Goal: Task Accomplishment & Management: Complete application form

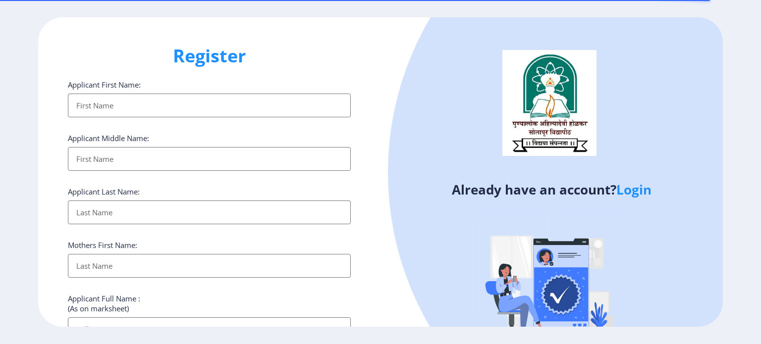
select select
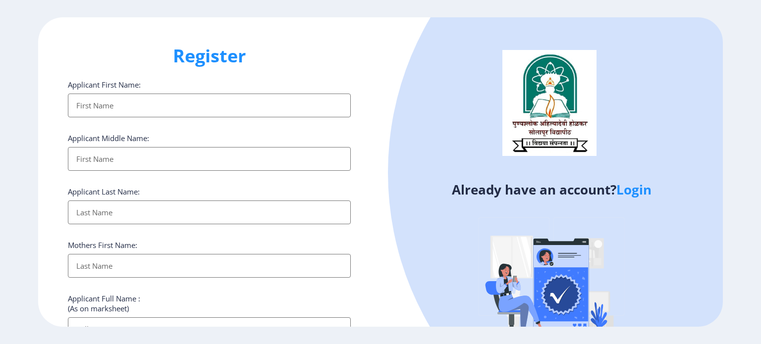
type input "vijaya. [EMAIL_ADDRESS][DOMAIN_NAME]"
click at [151, 102] on input "Applicant First Name:" at bounding box center [209, 106] width 283 height 24
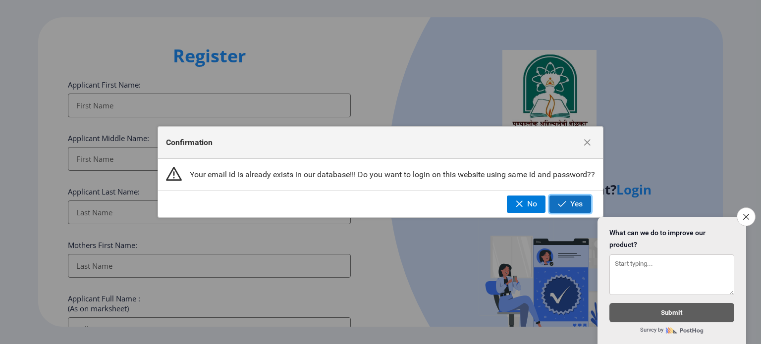
click at [557, 205] on button "Yes" at bounding box center [570, 204] width 42 height 17
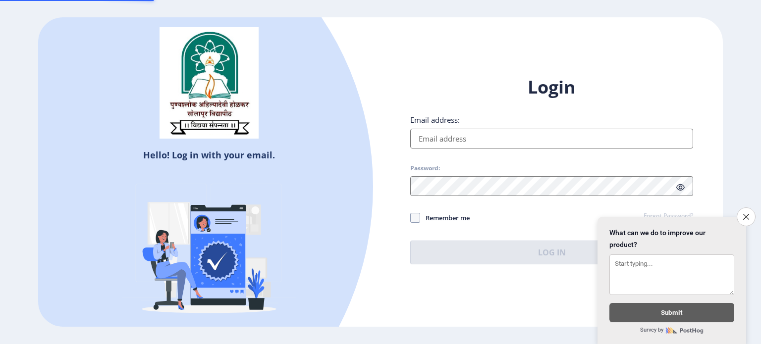
type input "vijaya. [EMAIL_ADDRESS][DOMAIN_NAME]"
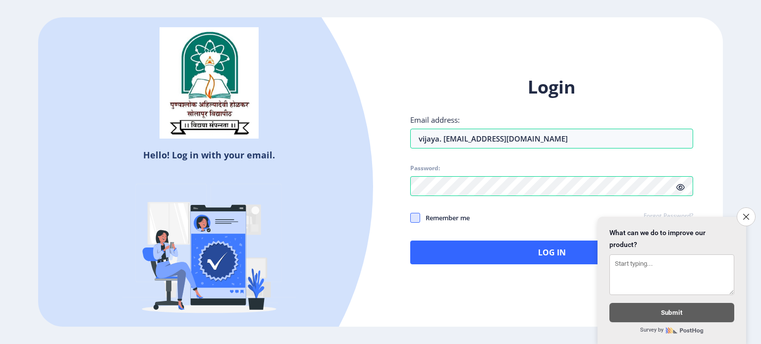
click at [414, 214] on span at bounding box center [415, 218] width 10 height 10
click at [411, 218] on input "Remember me" at bounding box center [410, 218] width 0 height 0
checkbox input "true"
click at [679, 184] on icon at bounding box center [680, 187] width 8 height 7
click at [748, 214] on icon "Close survey" at bounding box center [746, 217] width 6 height 6
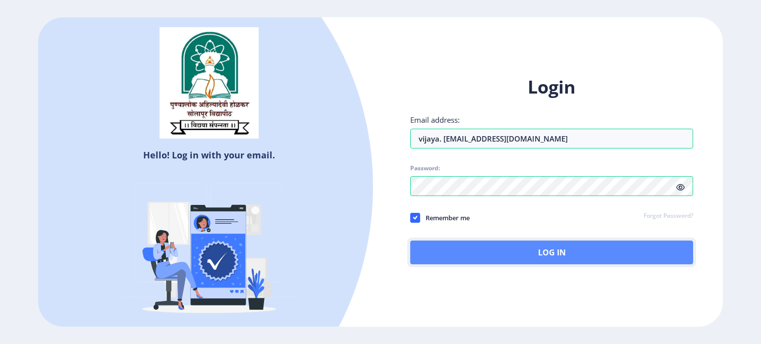
click at [561, 246] on button "Log In" at bounding box center [551, 253] width 283 height 24
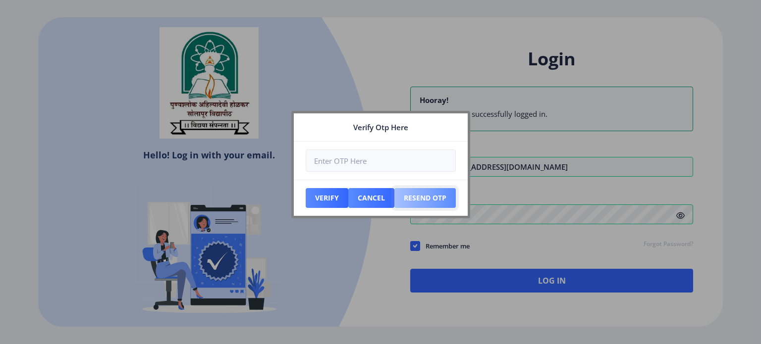
click at [422, 195] on button "Resend Otp" at bounding box center [424, 198] width 61 height 20
click at [435, 196] on button "Resend Otp" at bounding box center [424, 198] width 61 height 20
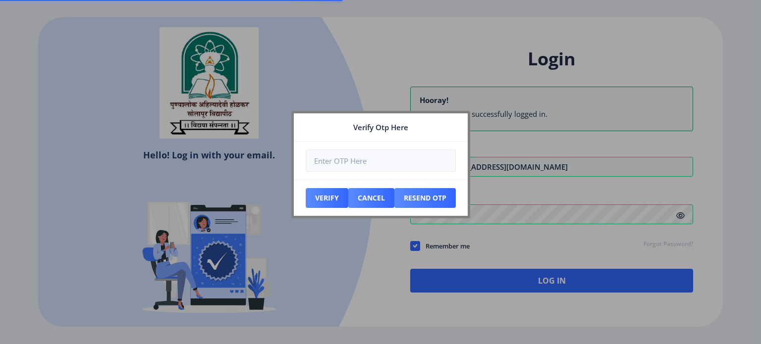
click at [434, 125] on nb-card-header "Verify Otp Here" at bounding box center [381, 127] width 174 height 28
drag, startPoint x: 434, startPoint y: 125, endPoint x: 348, endPoint y: 166, distance: 94.6
click at [348, 166] on nb-card "Verify Otp Here Verify Cancel Resend Otp" at bounding box center [380, 165] width 179 height 108
drag, startPoint x: 333, startPoint y: 134, endPoint x: 280, endPoint y: 219, distance: 100.8
click at [280, 219] on div "Verify Otp Here Verify Cancel Resend Otp" at bounding box center [380, 172] width 761 height 344
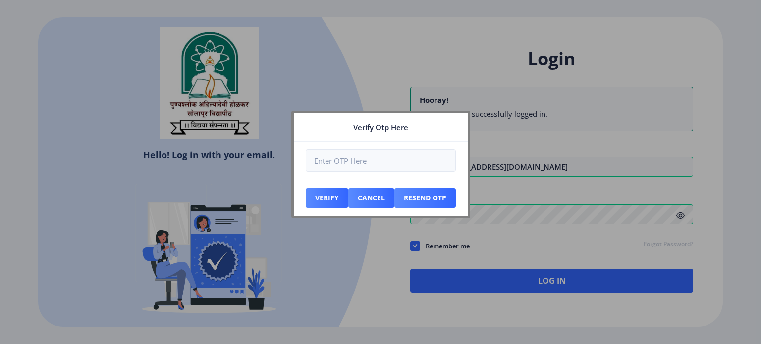
click at [309, 280] on div at bounding box center [380, 172] width 761 height 344
click at [468, 245] on div at bounding box center [380, 172] width 761 height 344
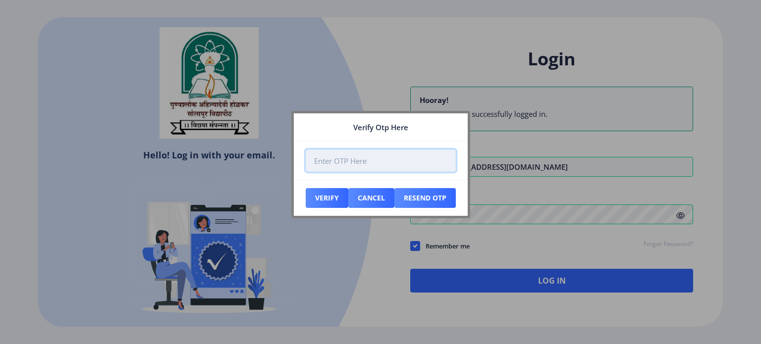
click at [383, 160] on input "number" at bounding box center [381, 161] width 150 height 22
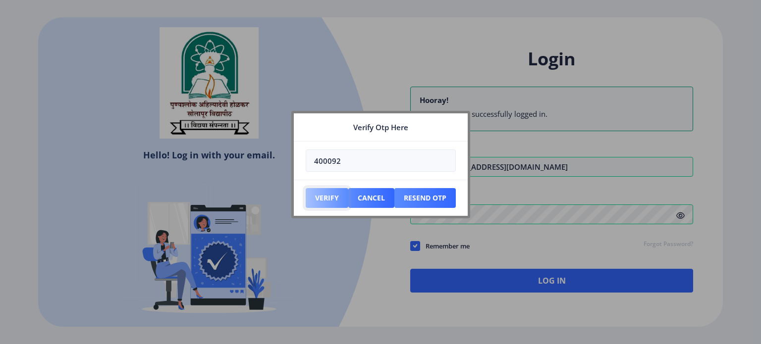
click at [325, 191] on button "Verify" at bounding box center [327, 198] width 43 height 20
click at [328, 194] on button "Verify" at bounding box center [327, 198] width 43 height 20
click at [427, 198] on button "Resend Otp" at bounding box center [424, 198] width 61 height 20
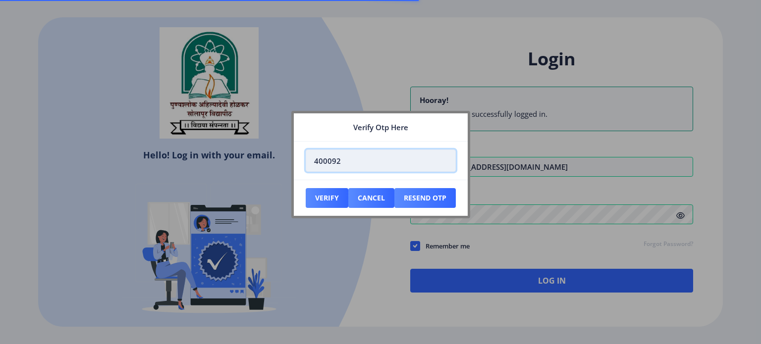
click at [364, 163] on input "400092" at bounding box center [381, 161] width 150 height 22
click at [363, 159] on input "400092" at bounding box center [381, 161] width 150 height 22
type input "4"
type input "-1"
click at [443, 164] on input "-1" at bounding box center [381, 161] width 150 height 22
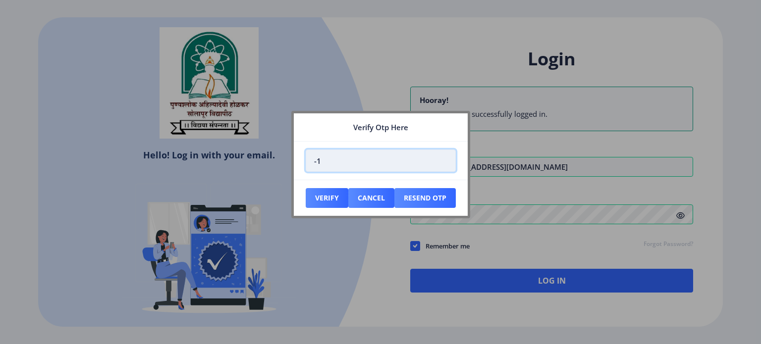
click at [426, 157] on input "-1" at bounding box center [381, 161] width 150 height 22
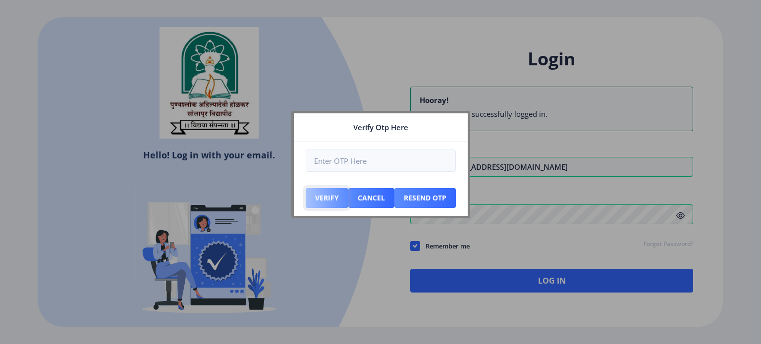
click at [329, 194] on button "Verify" at bounding box center [327, 198] width 43 height 20
click at [365, 265] on div at bounding box center [380, 172] width 761 height 344
select select
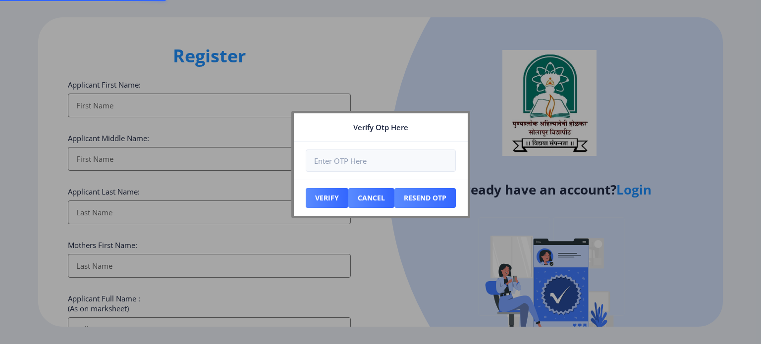
type input "vijaya. mane970@gmail.com"
click at [500, 113] on div at bounding box center [380, 172] width 761 height 344
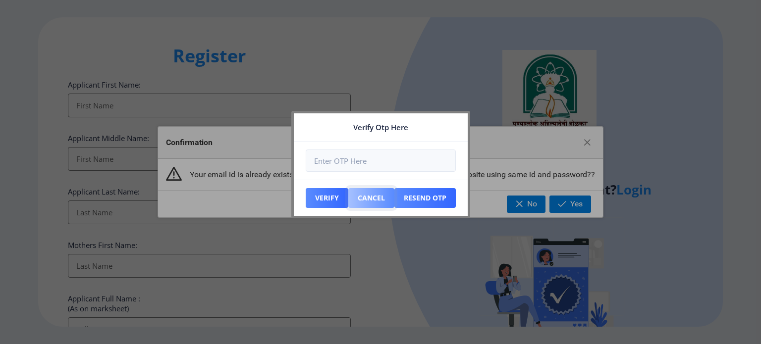
click at [372, 204] on button "Cancel" at bounding box center [371, 198] width 46 height 20
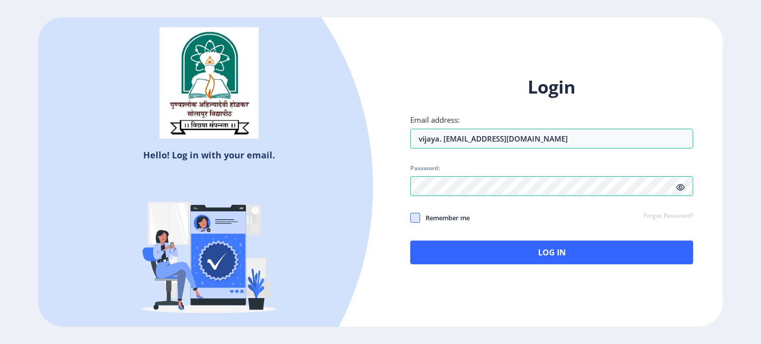
click at [417, 218] on span at bounding box center [415, 218] width 10 height 10
click at [411, 218] on input "Remember me" at bounding box center [410, 218] width 0 height 0
checkbox input "true"
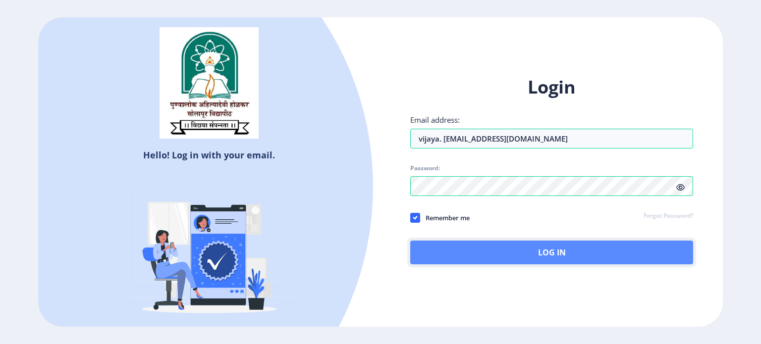
click at [544, 251] on button "Log In" at bounding box center [551, 253] width 283 height 24
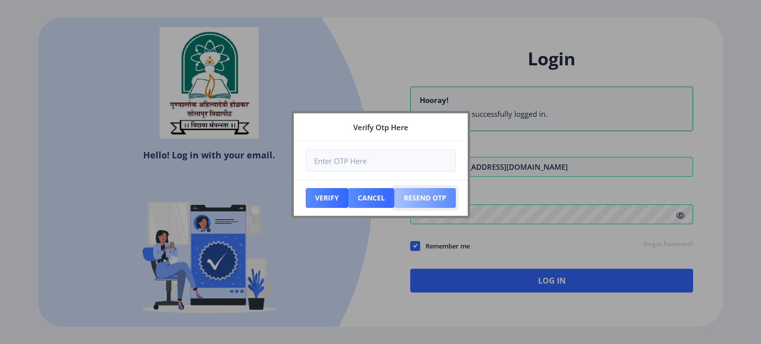
click at [441, 192] on button "Resend Otp" at bounding box center [424, 198] width 61 height 20
click at [453, 126] on nb-card-header "Verify Otp Here" at bounding box center [381, 127] width 174 height 28
click at [364, 192] on button "Cancel" at bounding box center [371, 198] width 46 height 20
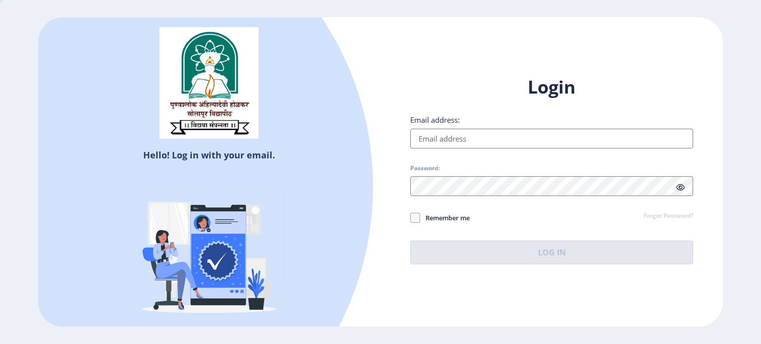
type input "vijaya. mane970@gmail.com"
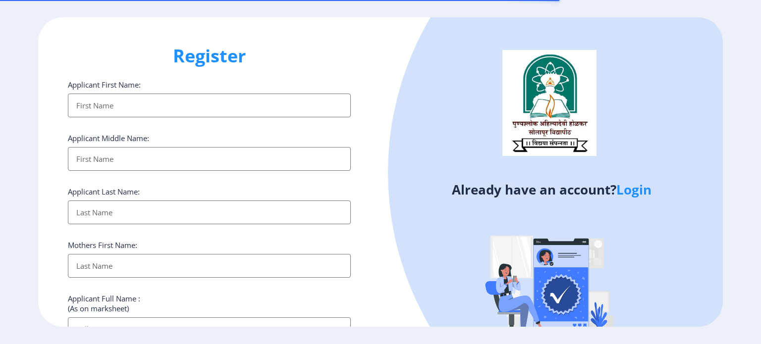
select select
click at [86, 105] on input "Applicant First Name:" at bounding box center [209, 106] width 283 height 24
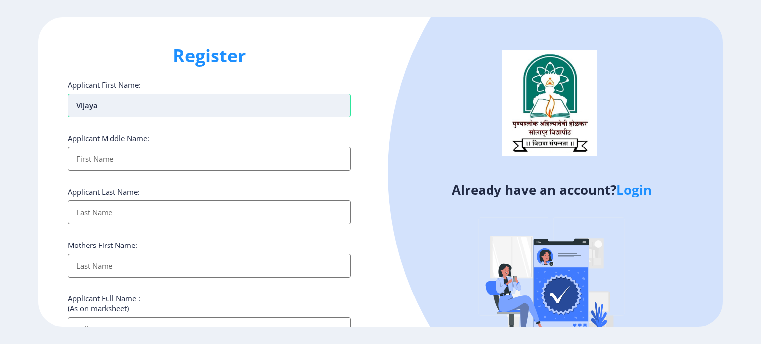
type input "vijaya"
type input "[PERSON_NAME]"
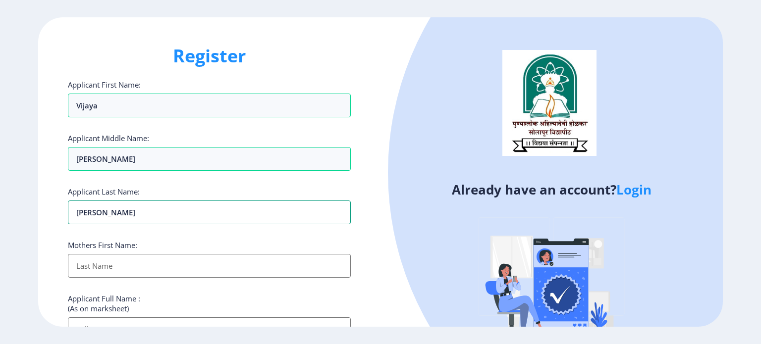
type input "[PERSON_NAME]"
click at [91, 265] on input "Applicant First Name:" at bounding box center [209, 266] width 283 height 24
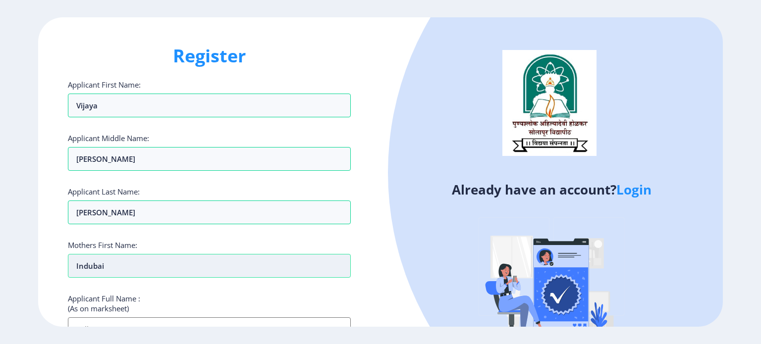
type input "indubai"
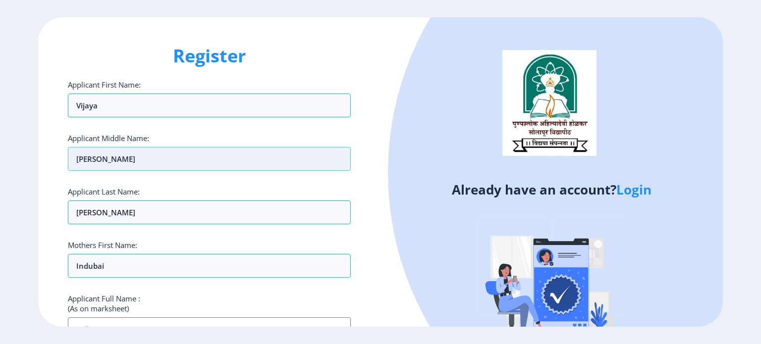
drag, startPoint x: 85, startPoint y: 268, endPoint x: 272, endPoint y: 162, distance: 214.4
click at [272, 162] on input "[PERSON_NAME]" at bounding box center [209, 159] width 283 height 24
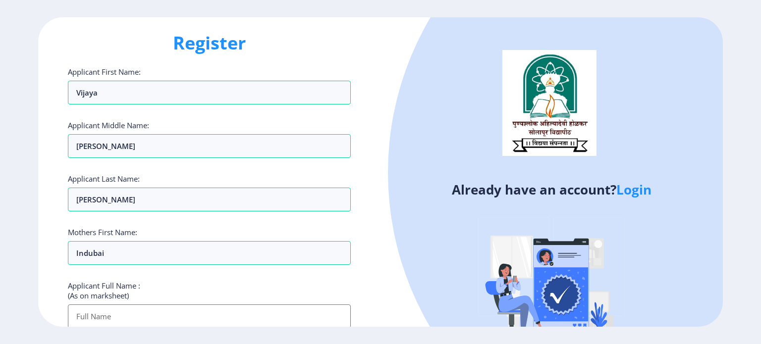
scroll to position [210, 0]
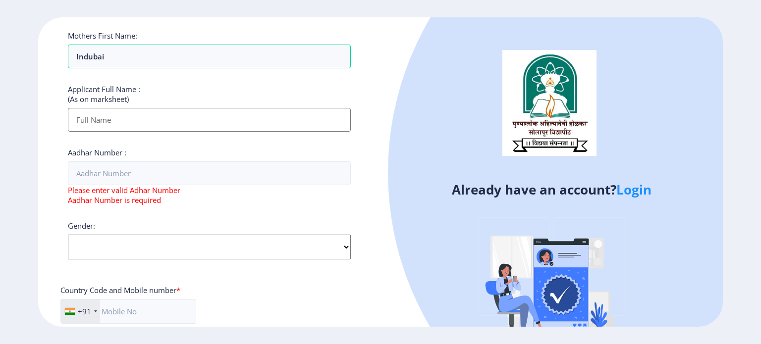
click at [347, 227] on div "Gender: Select Gender [DEMOGRAPHIC_DATA] [DEMOGRAPHIC_DATA] Other" at bounding box center [209, 240] width 283 height 39
select select "[DEMOGRAPHIC_DATA]"
click at [68, 235] on select "Select Gender [DEMOGRAPHIC_DATA] [DEMOGRAPHIC_DATA] Other" at bounding box center [209, 247] width 283 height 25
click at [153, 316] on input "text" at bounding box center [128, 311] width 136 height 25
type input "9665727951"
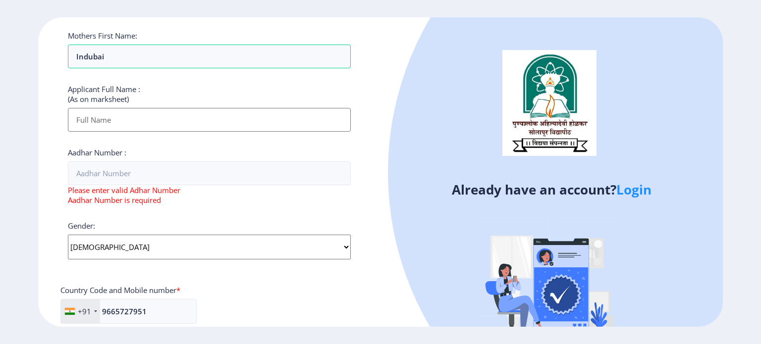
scroll to position [398, 0]
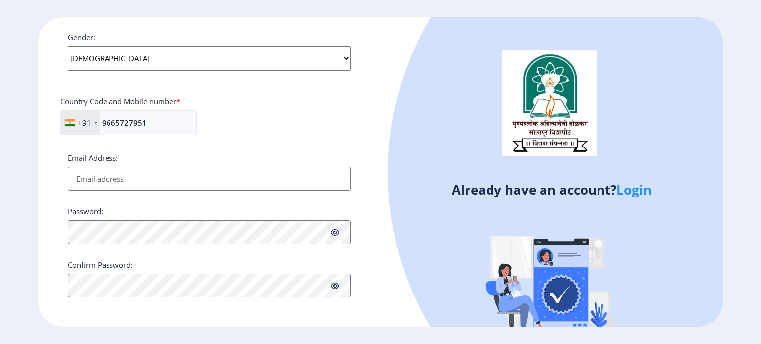
click at [102, 178] on input "Email Address:" at bounding box center [209, 179] width 283 height 24
type input "[PERSON_NAME][EMAIL_ADDRESS][DOMAIN_NAME]"
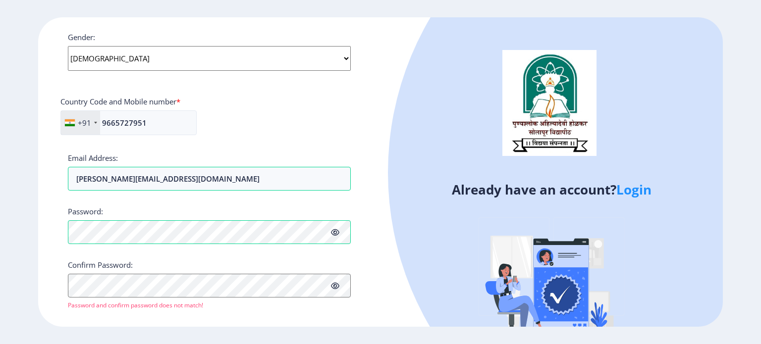
click at [334, 233] on icon at bounding box center [335, 232] width 8 height 7
click at [751, 287] on ngx-register "Register Applicant First Name: [PERSON_NAME] Applicant Middle Name: [PERSON_NAM…" at bounding box center [380, 172] width 761 height 310
click at [390, 107] on div "Already have an account? Login" at bounding box center [552, 194] width 342 height 355
click at [334, 229] on icon at bounding box center [335, 232] width 8 height 7
click at [335, 284] on icon at bounding box center [335, 285] width 8 height 7
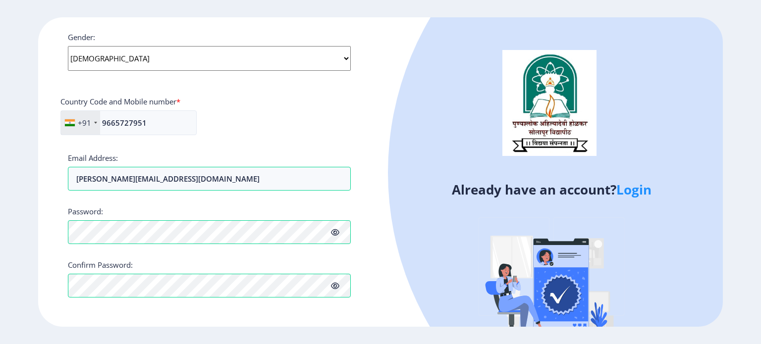
click at [335, 284] on icon at bounding box center [335, 285] width 8 height 7
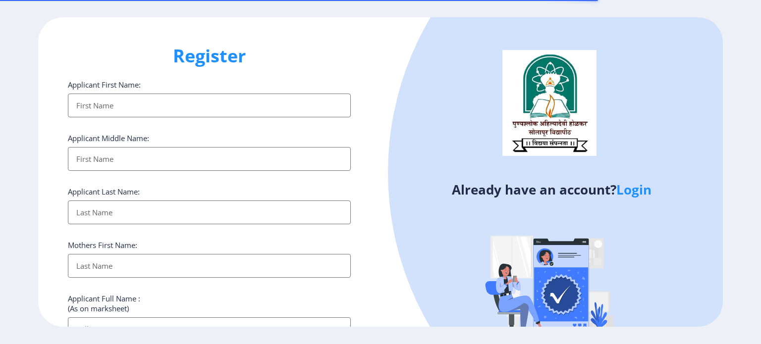
select select
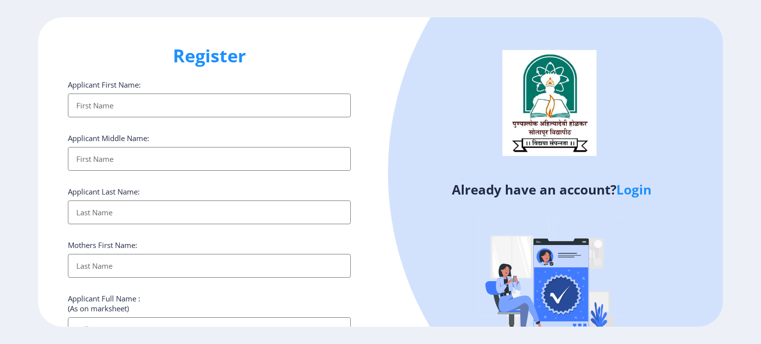
click at [635, 192] on link "Login" at bounding box center [633, 190] width 35 height 18
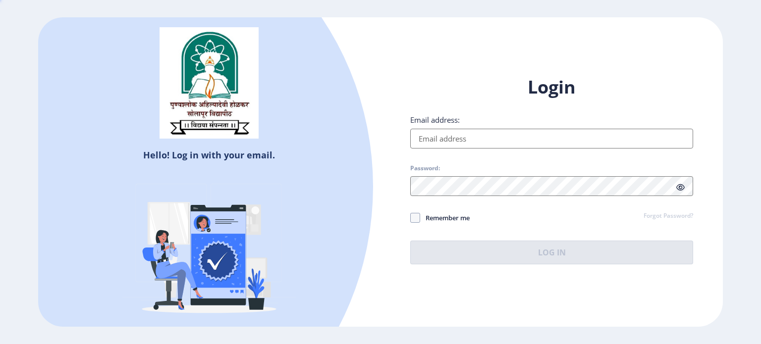
type input "vijaya. [EMAIL_ADDRESS][DOMAIN_NAME]"
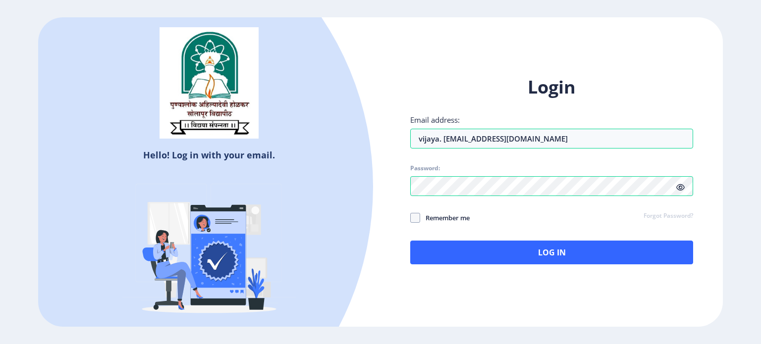
click at [435, 219] on span "Remember me" at bounding box center [445, 218] width 50 height 12
click at [411, 218] on input "Remember me" at bounding box center [410, 218] width 0 height 0
checkbox input "true"
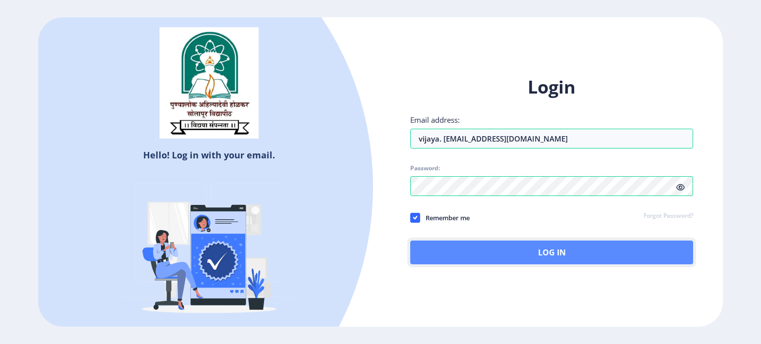
click at [539, 257] on button "Log In" at bounding box center [551, 253] width 283 height 24
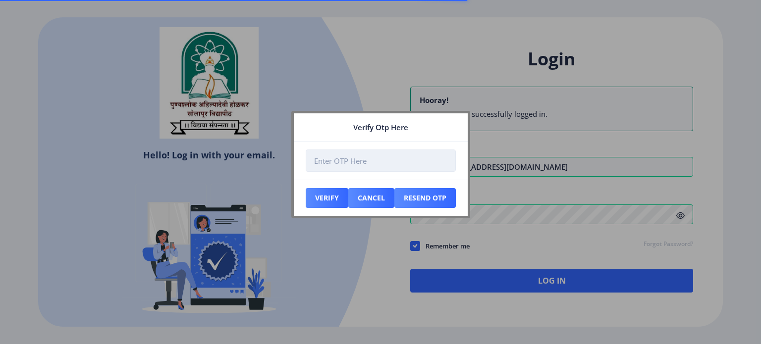
click at [351, 164] on input "number" at bounding box center [381, 161] width 150 height 22
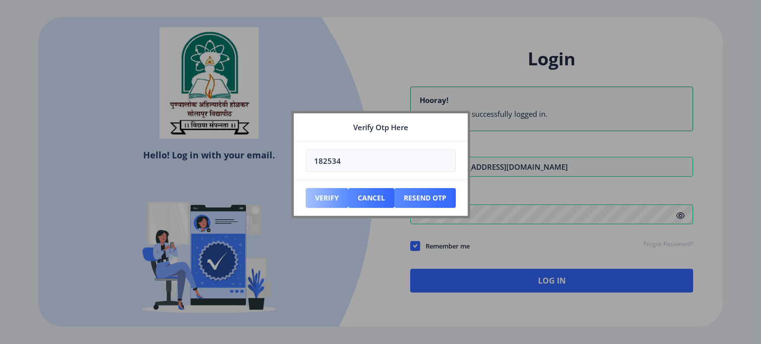
type input "182534"
click at [323, 196] on button "Verify" at bounding box center [327, 198] width 43 height 20
click at [557, 281] on div at bounding box center [380, 172] width 761 height 344
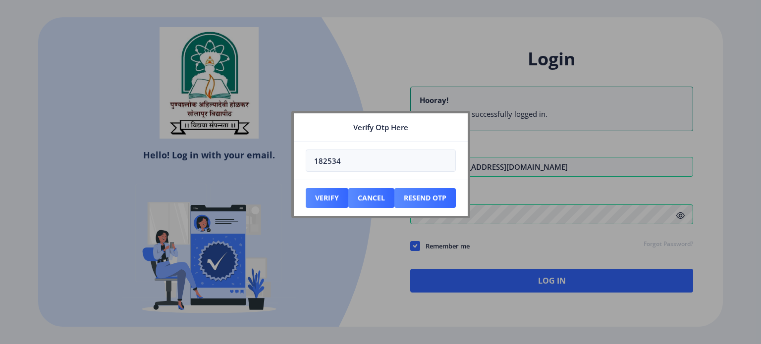
click at [557, 281] on div at bounding box center [380, 172] width 761 height 344
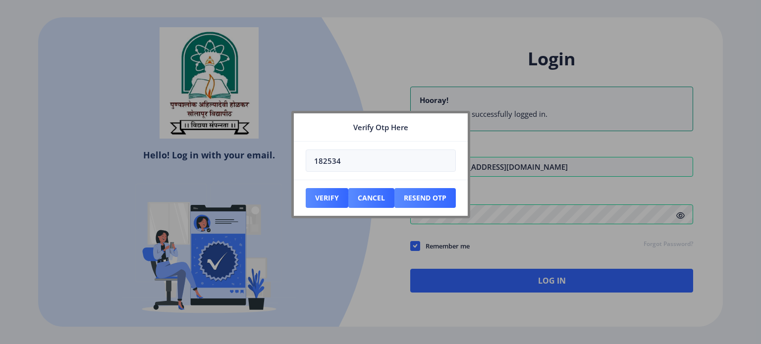
click at [557, 281] on div at bounding box center [380, 172] width 761 height 344
click at [361, 68] on div at bounding box center [380, 172] width 761 height 344
click at [383, 194] on button "Cancel" at bounding box center [371, 198] width 46 height 20
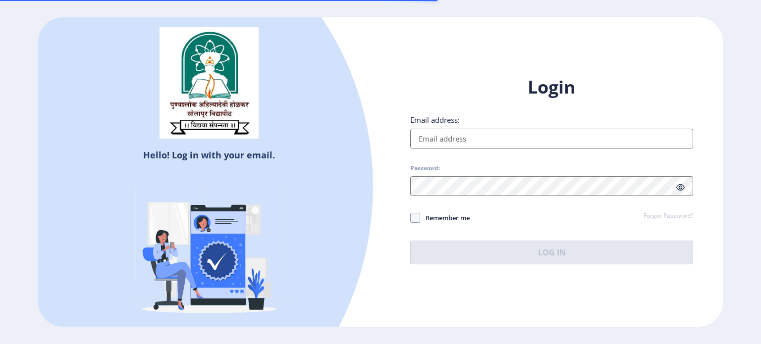
type input "vijaya. mane970@gmail.com"
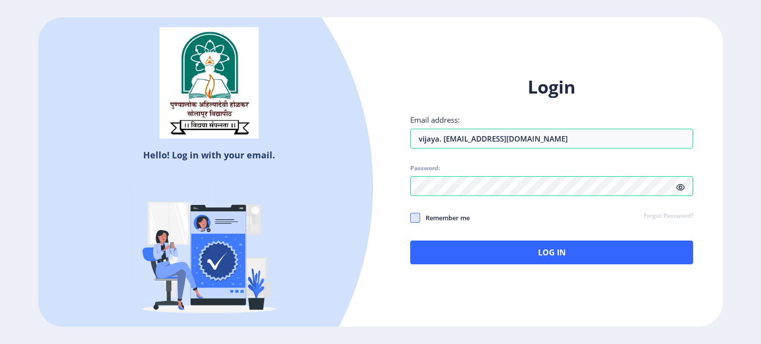
click at [414, 217] on span at bounding box center [415, 218] width 10 height 10
click at [411, 218] on input "Remember me" at bounding box center [410, 218] width 0 height 0
checkbox input "true"
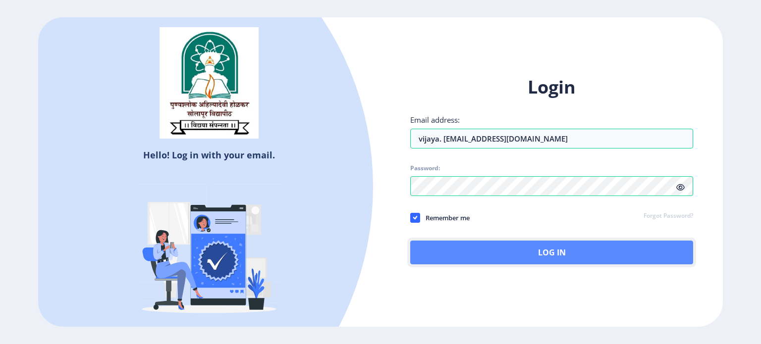
click at [546, 249] on button "Log In" at bounding box center [551, 253] width 283 height 24
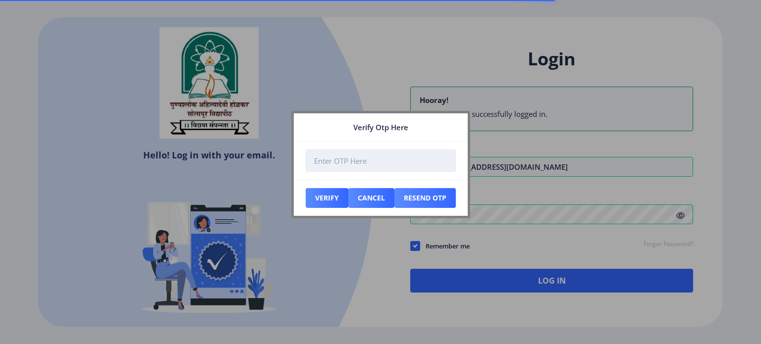
click at [325, 163] on input "number" at bounding box center [381, 161] width 150 height 22
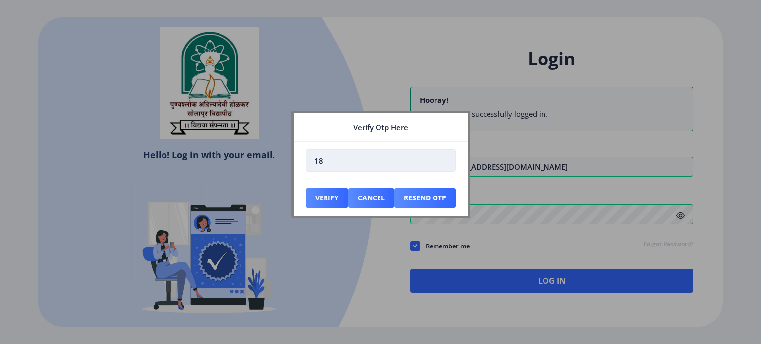
click at [324, 158] on input "18" at bounding box center [381, 161] width 150 height 22
type input "18"
click at [373, 198] on button "Cancel" at bounding box center [371, 198] width 46 height 20
